Goal: Transaction & Acquisition: Purchase product/service

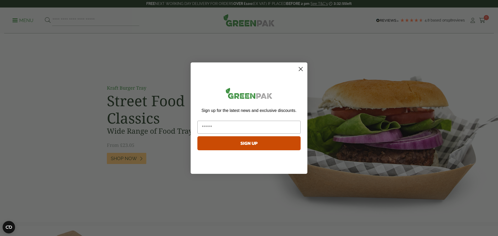
click at [301, 68] on circle "Close dialog" at bounding box center [300, 69] width 9 height 9
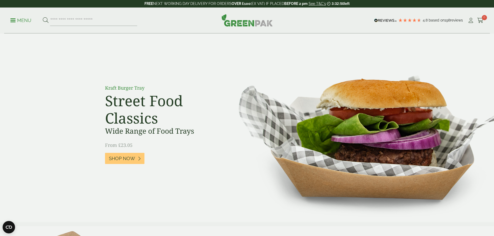
click at [23, 21] on p "Menu" at bounding box center [20, 20] width 21 height 6
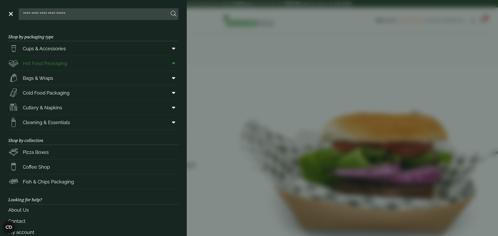
click at [67, 64] on link "Hot Food Packaging" at bounding box center [93, 63] width 170 height 15
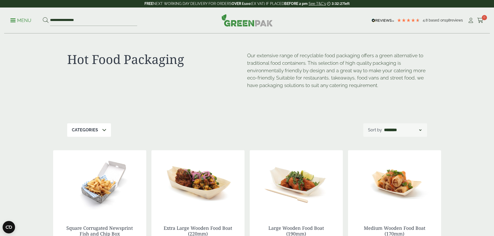
click at [86, 129] on p "Categories" at bounding box center [85, 130] width 26 height 6
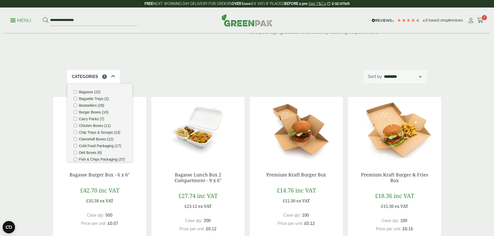
scroll to position [52, 0]
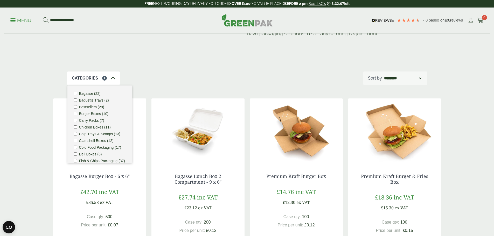
click at [171, 82] on div "Categories 1 Bagasse (22) Baguette Trays (2) Bestsellers (29) Burger Boxes (10)…" at bounding box center [247, 78] width 360 height 13
click at [112, 79] on icon at bounding box center [113, 78] width 4 height 4
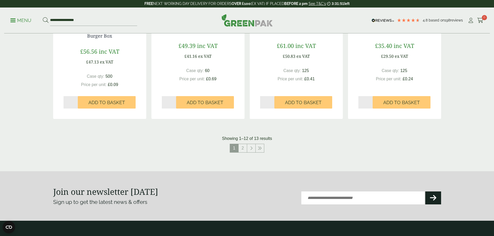
scroll to position [545, 0]
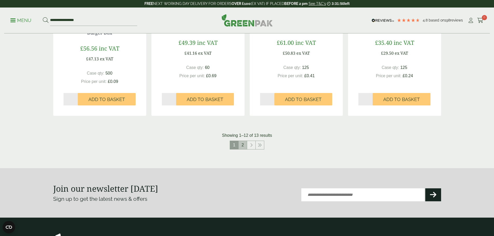
click at [245, 145] on link "2" at bounding box center [243, 145] width 8 height 8
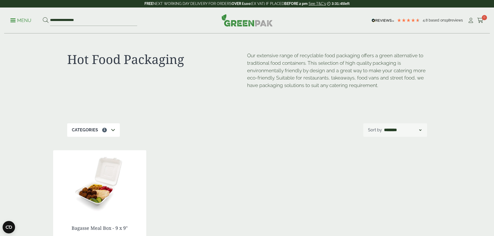
click at [113, 132] on icon at bounding box center [113, 130] width 4 height 4
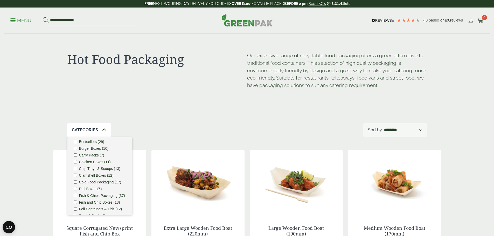
scroll to position [26, 0]
click at [210, 127] on div "Categories Bagasse (22) Baguette Trays (2) Bestsellers (29) Burger Boxes (10) C…" at bounding box center [247, 129] width 360 height 13
click at [101, 127] on div "Categories" at bounding box center [89, 129] width 44 height 13
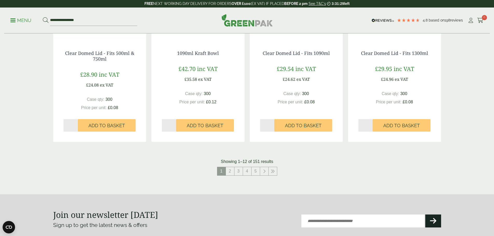
scroll to position [519, 0]
click at [230, 171] on link "2" at bounding box center [230, 171] width 8 height 8
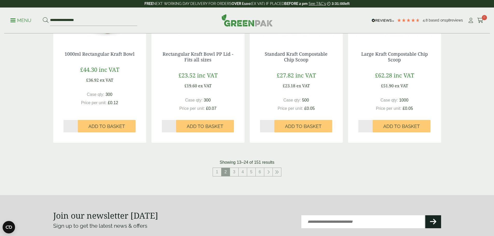
scroll to position [545, 0]
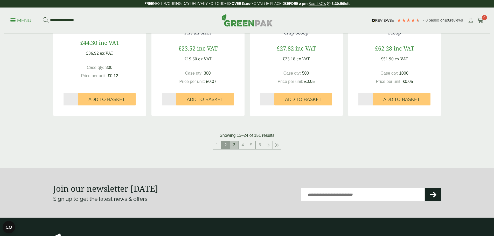
click at [233, 145] on link "3" at bounding box center [234, 145] width 8 height 8
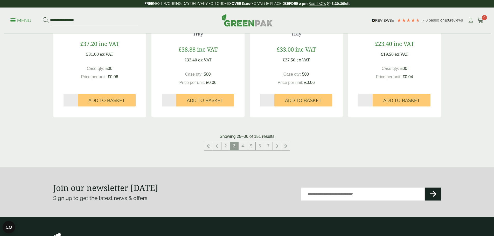
scroll to position [571, 0]
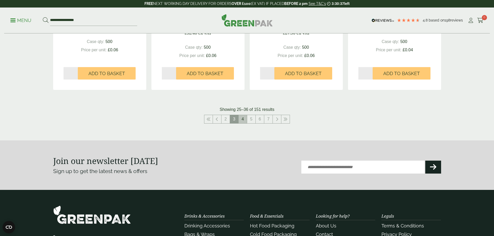
click at [242, 119] on link "4" at bounding box center [243, 119] width 8 height 8
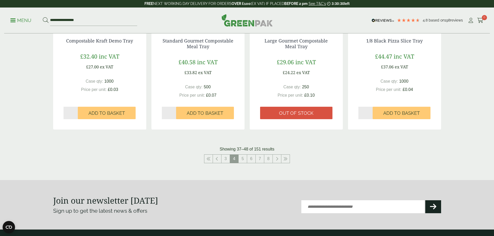
scroll to position [545, 0]
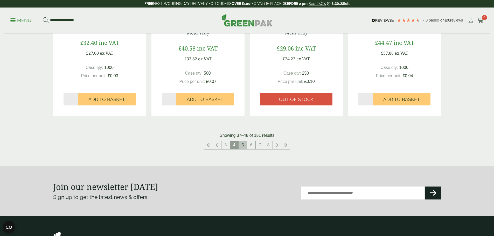
click at [242, 146] on link "5" at bounding box center [243, 145] width 8 height 8
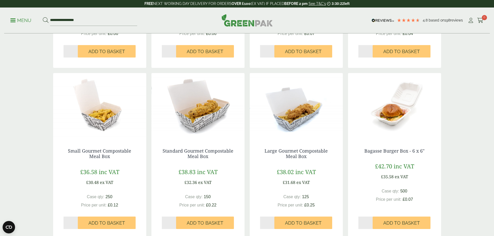
scroll to position [519, 0]
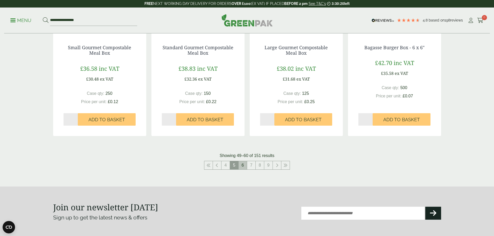
click at [243, 164] on link "6" at bounding box center [243, 165] width 8 height 8
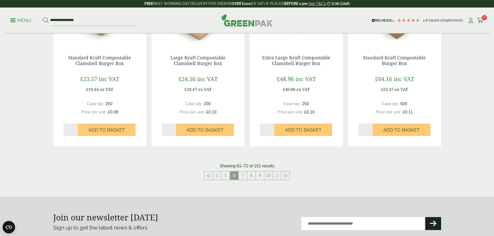
scroll to position [519, 0]
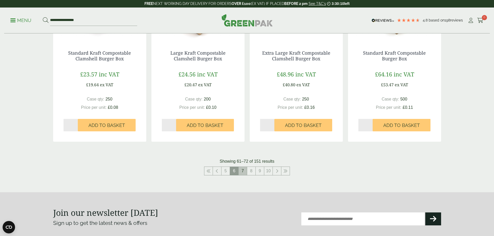
click at [243, 172] on link "7" at bounding box center [243, 171] width 8 height 8
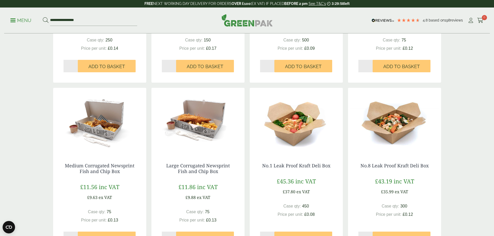
scroll to position [415, 0]
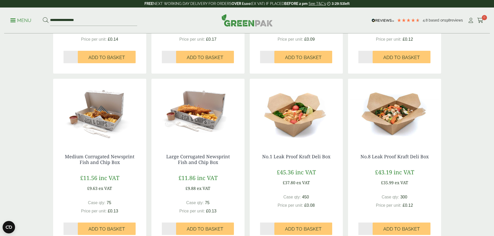
click at [399, 119] on img at bounding box center [394, 111] width 93 height 65
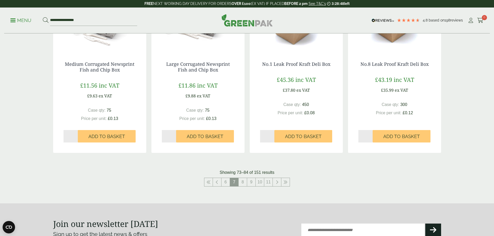
scroll to position [555, 0]
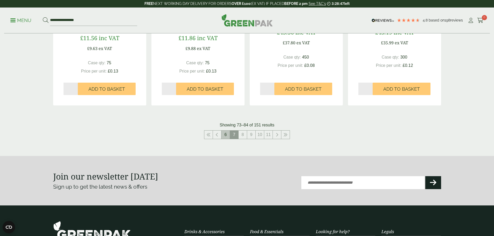
click at [224, 137] on link "6" at bounding box center [226, 135] width 8 height 8
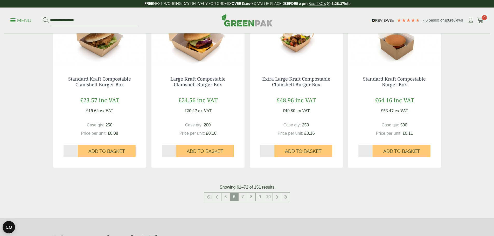
scroll to position [623, 0]
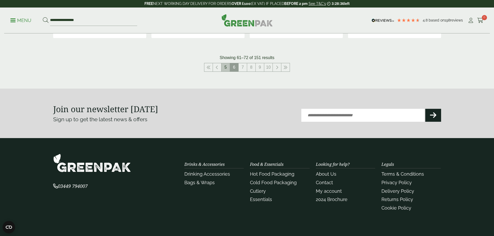
click at [224, 67] on link "5" at bounding box center [226, 67] width 8 height 8
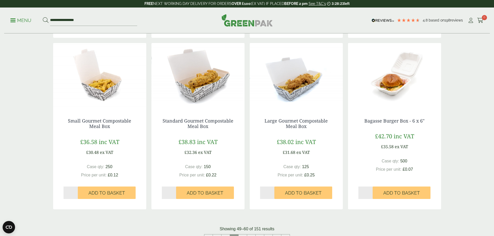
scroll to position [571, 0]
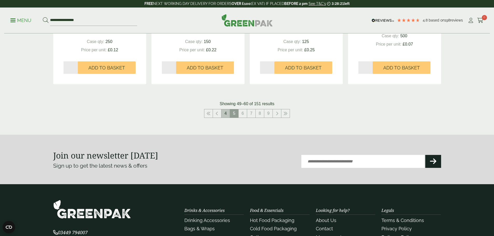
click at [227, 114] on link "4" at bounding box center [226, 113] width 8 height 8
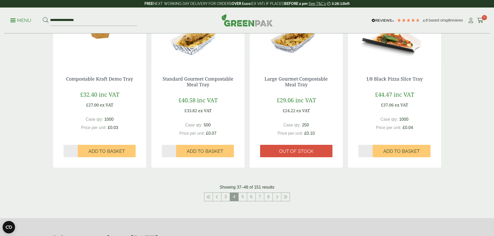
scroll to position [597, 0]
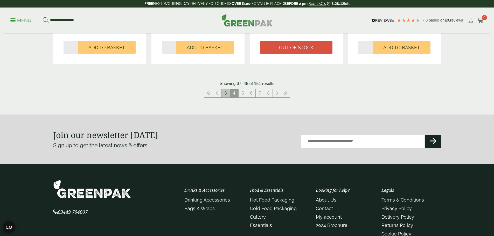
click at [224, 94] on link "3" at bounding box center [226, 93] width 8 height 8
